Goal: Information Seeking & Learning: Learn about a topic

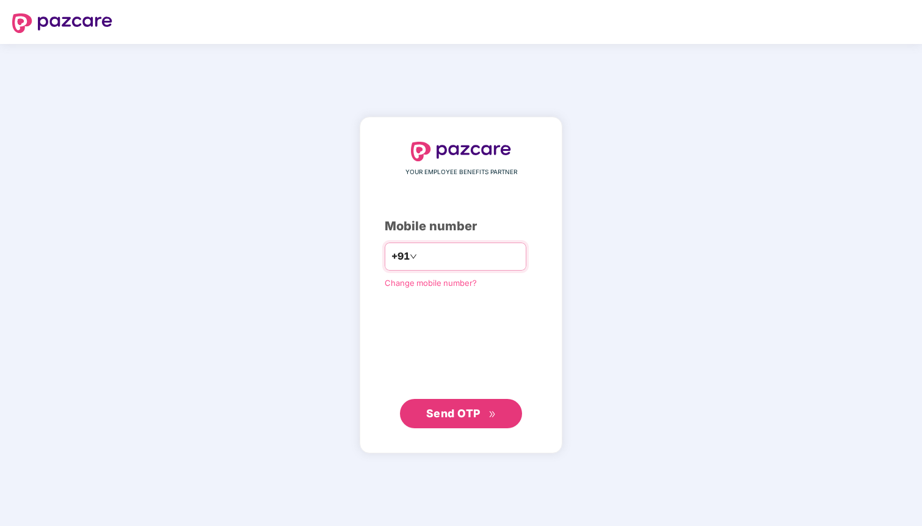
click at [452, 258] on input "number" at bounding box center [469, 257] width 100 height 20
type input "**********"
click at [490, 412] on icon "double-right" at bounding box center [492, 414] width 8 height 8
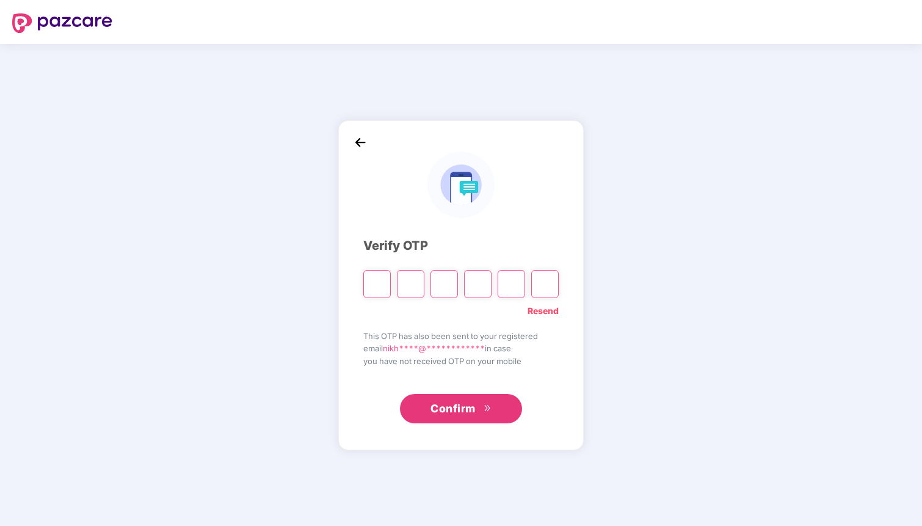
type input "*"
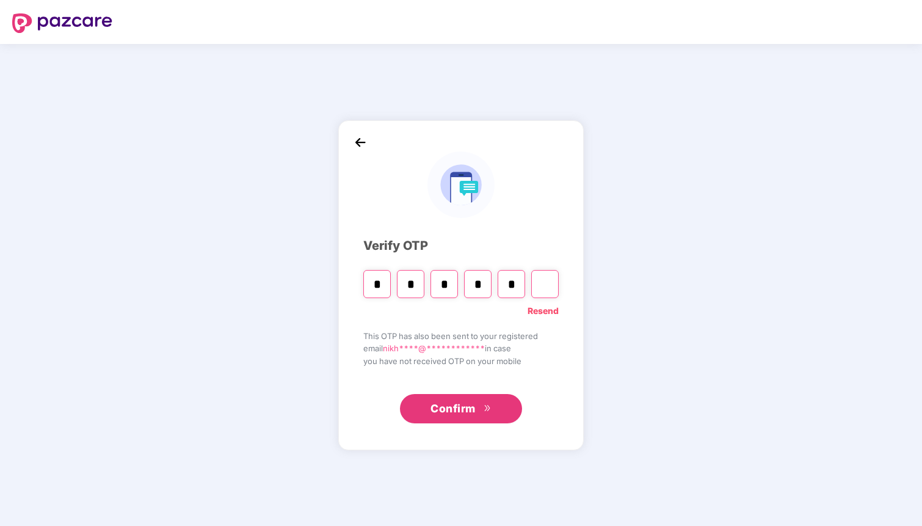
type input "*"
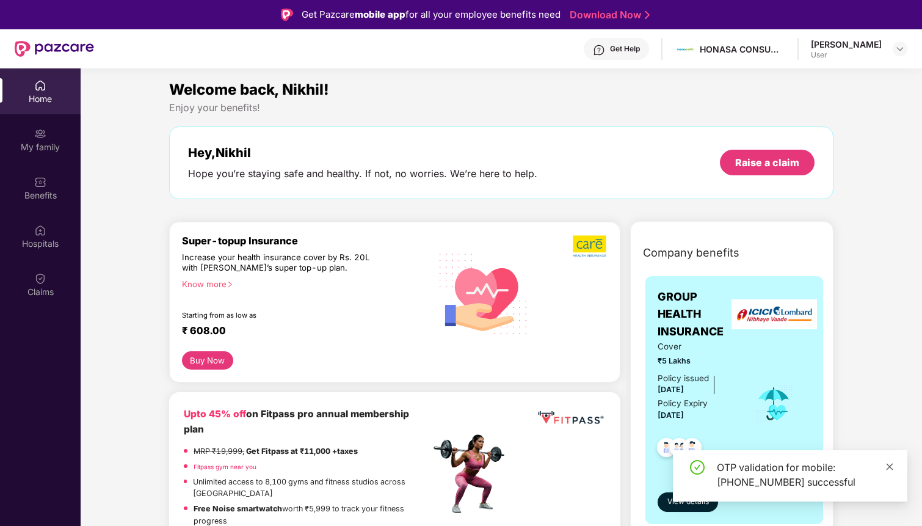
click at [887, 468] on icon "close" at bounding box center [890, 466] width 7 height 7
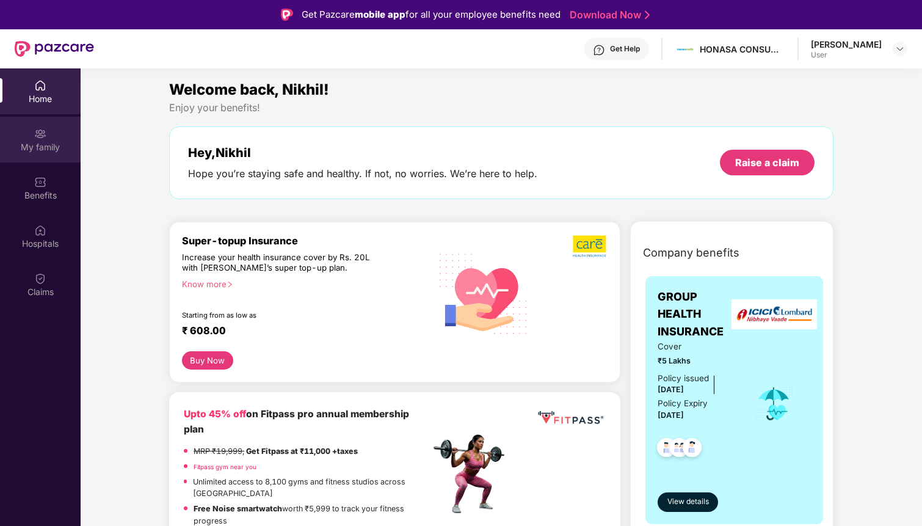
click at [53, 138] on div "My family" at bounding box center [40, 140] width 81 height 46
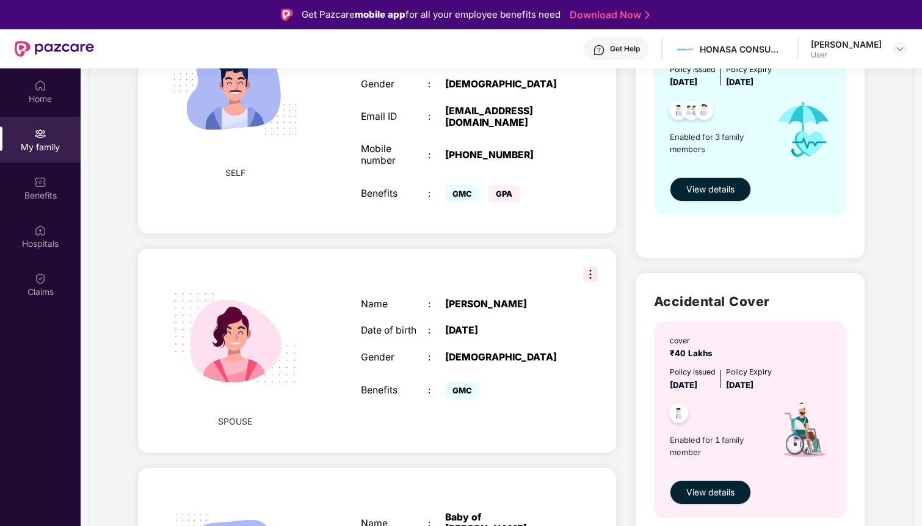
scroll to position [189, 0]
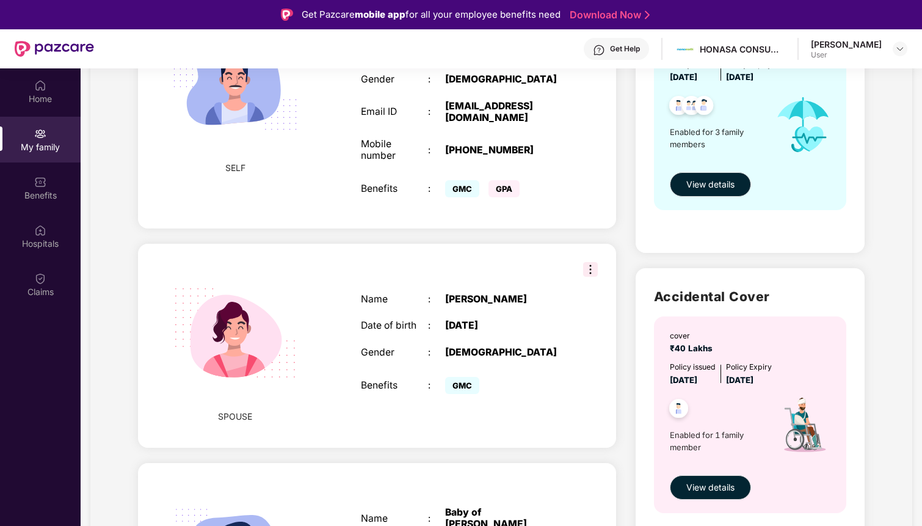
click at [587, 262] on img at bounding box center [590, 269] width 15 height 15
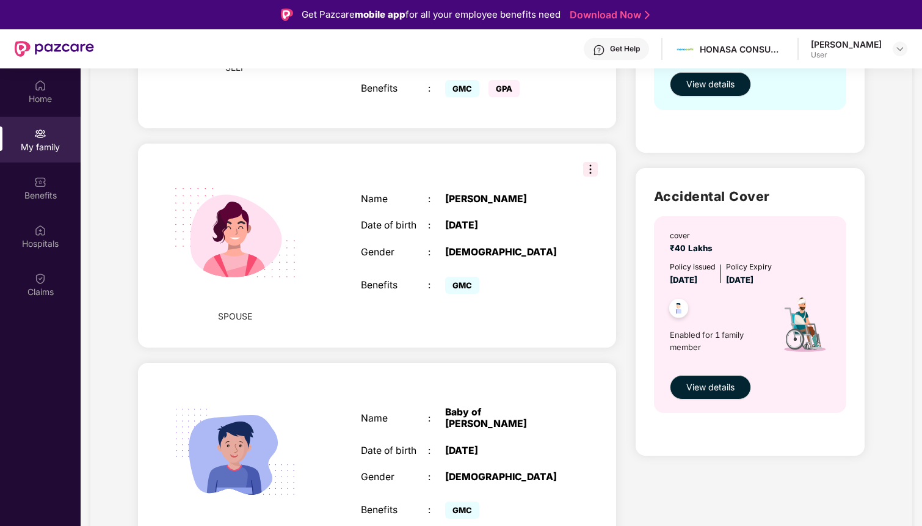
scroll to position [300, 0]
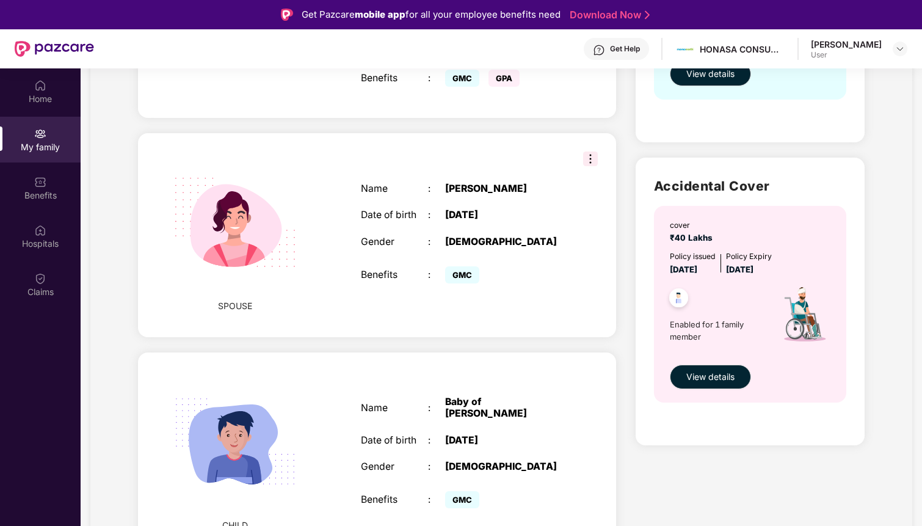
click at [553, 407] on div "Name : Baby of Anju Mishra Date of birth : 31 July 2025 Gender : MALE Benefits …" at bounding box center [462, 454] width 227 height 146
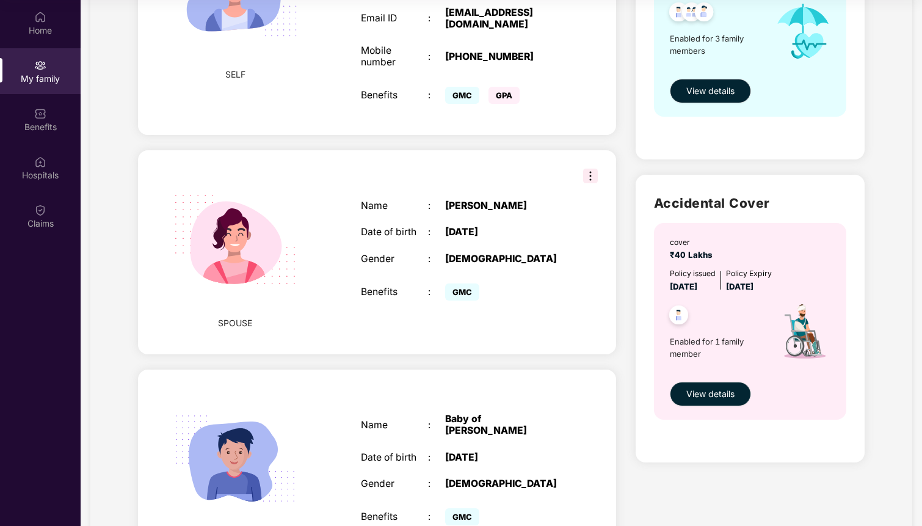
scroll to position [0, 0]
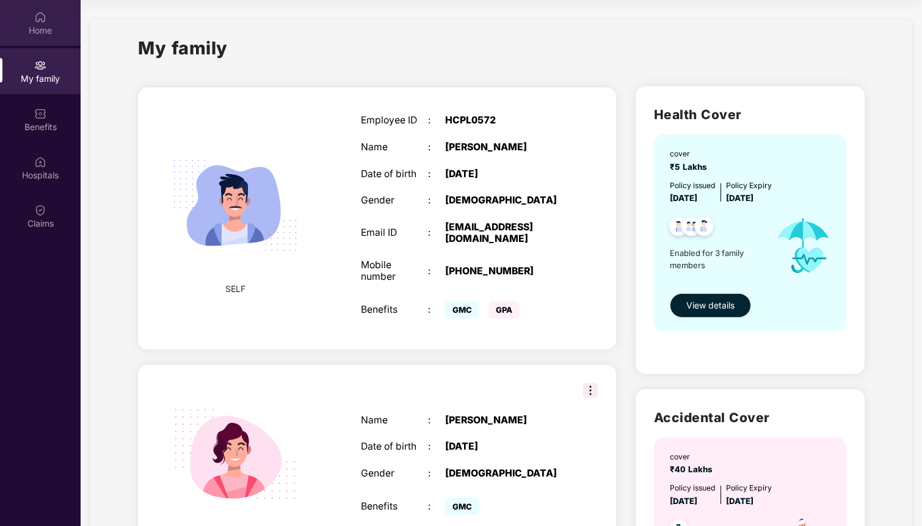
click at [45, 12] on img at bounding box center [40, 17] width 12 height 12
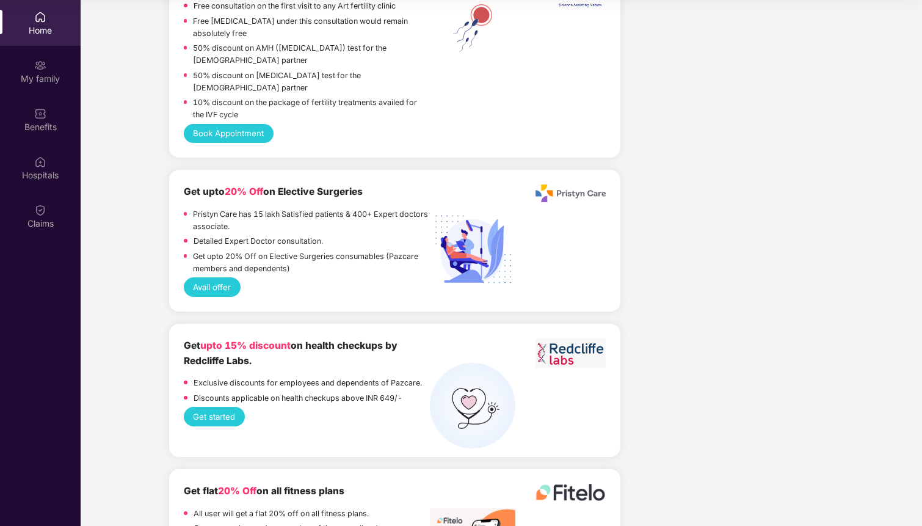
scroll to position [1263, 0]
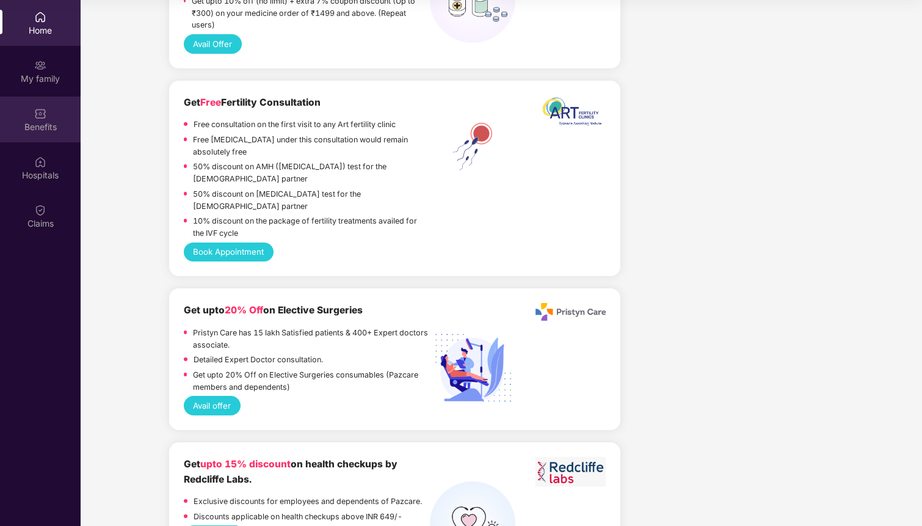
click at [41, 121] on div "Benefits" at bounding box center [40, 127] width 81 height 12
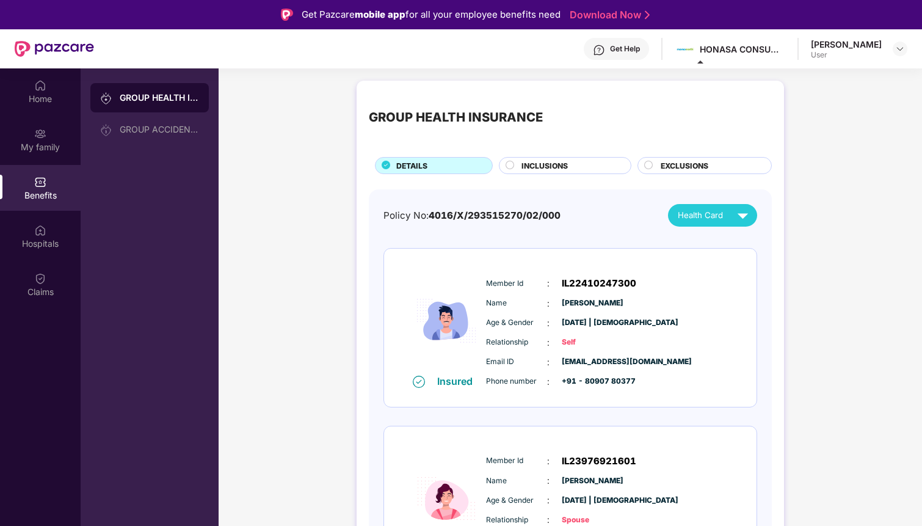
scroll to position [46, 0]
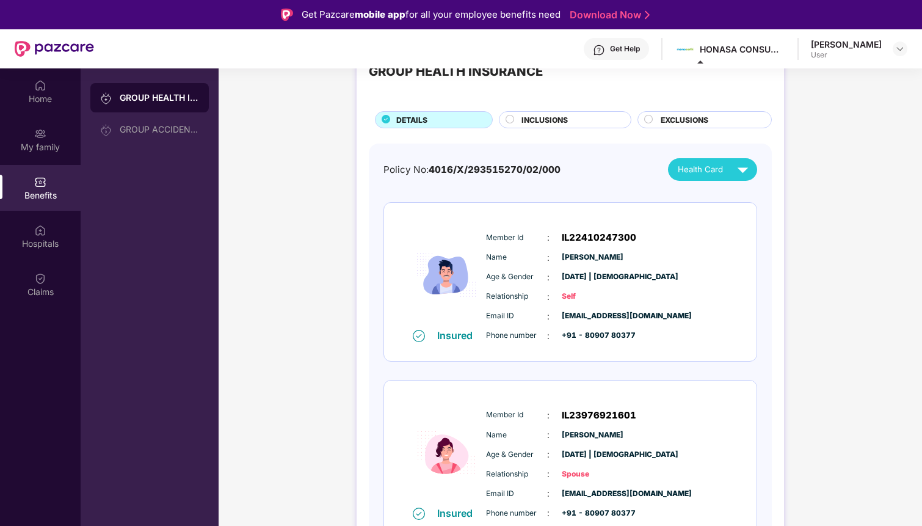
click at [567, 122] on div "INCLUSIONS" at bounding box center [569, 120] width 109 height 13
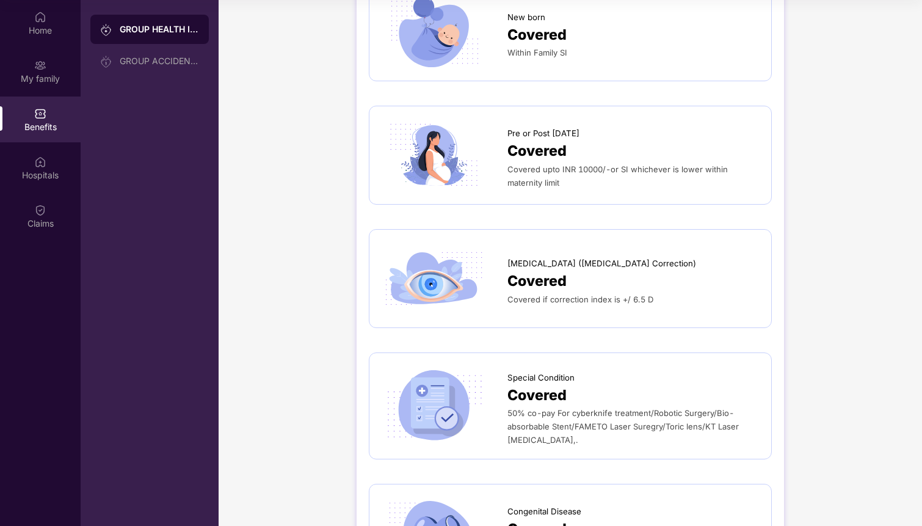
scroll to position [1542, 0]
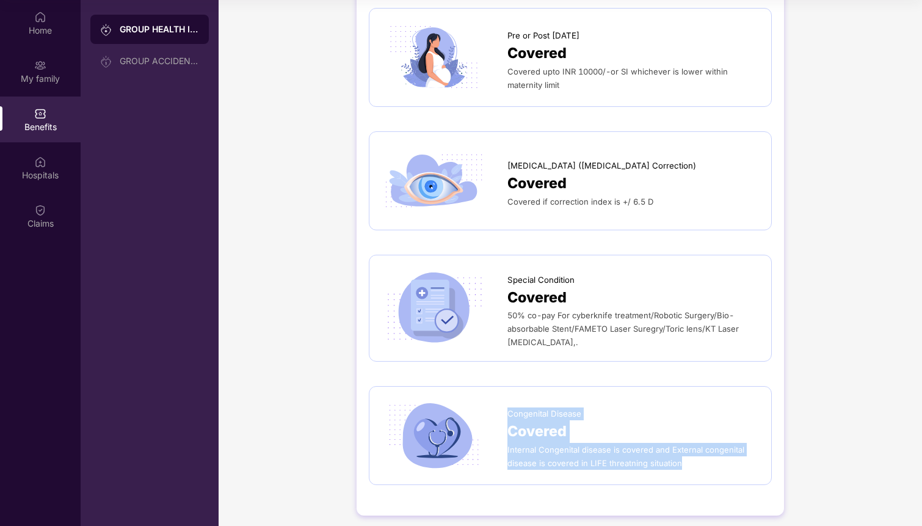
drag, startPoint x: 509, startPoint y: 404, endPoint x: 686, endPoint y: 451, distance: 183.2
click at [686, 451] on div "Congenital Disease Covered Internal Congenital disease is covered and External …" at bounding box center [633, 435] width 252 height 68
copy div "Congenital Disease Covered Internal Congenital disease is covered and External …"
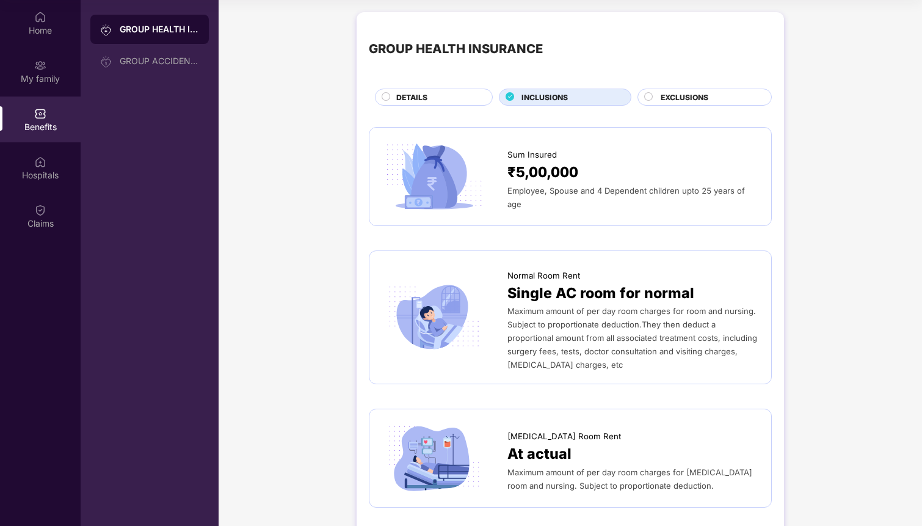
scroll to position [0, 0]
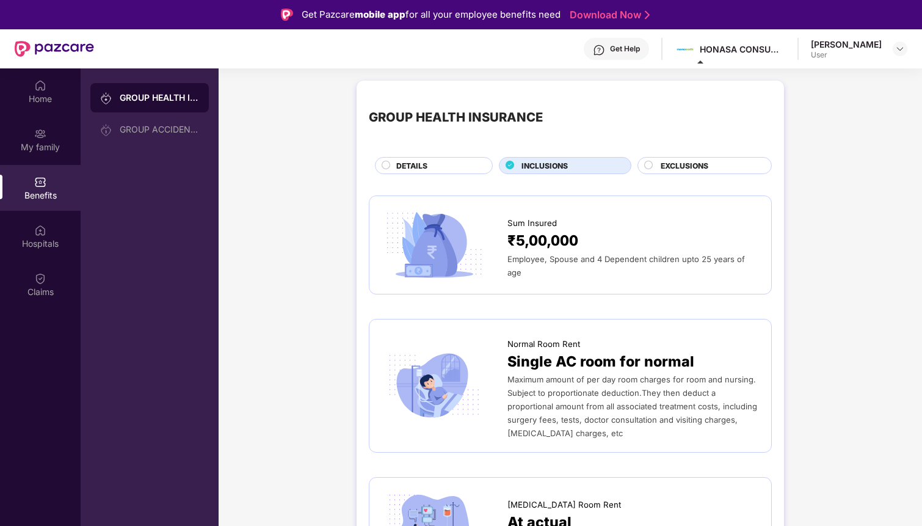
click at [655, 162] on div "EXCLUSIONS" at bounding box center [710, 166] width 111 height 13
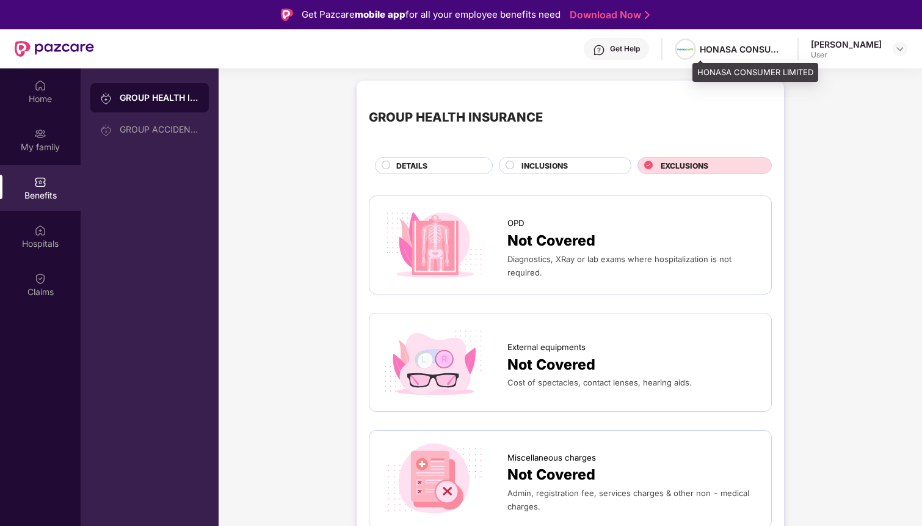
click at [694, 48] on img at bounding box center [686, 49] width 18 height 18
click at [891, 54] on div "Nikhil Mishra User" at bounding box center [859, 48] width 96 height 21
click at [895, 51] on img at bounding box center [900, 49] width 10 height 10
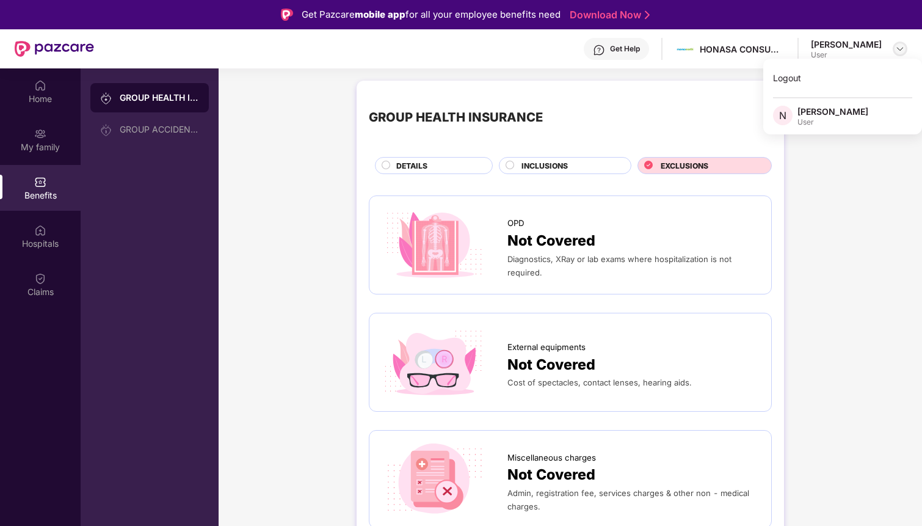
click at [897, 44] on img at bounding box center [900, 49] width 10 height 10
click at [382, 169] on icon at bounding box center [386, 165] width 9 height 9
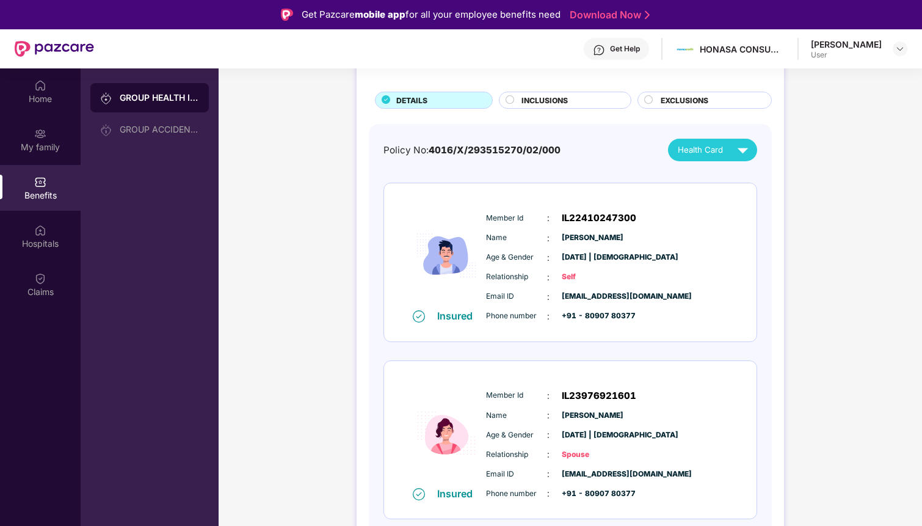
scroll to position [57, 0]
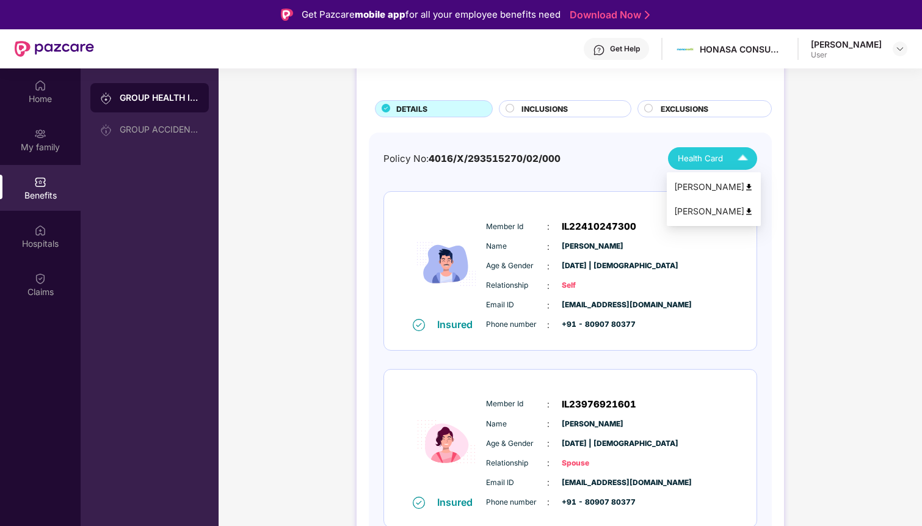
click at [741, 160] on img at bounding box center [742, 158] width 21 height 21
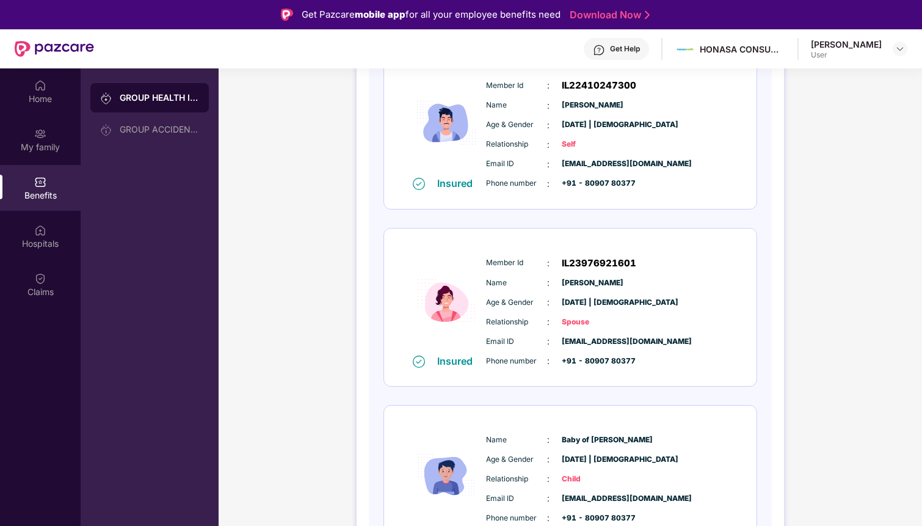
scroll to position [191, 0]
